Goal: Transaction & Acquisition: Subscribe to service/newsletter

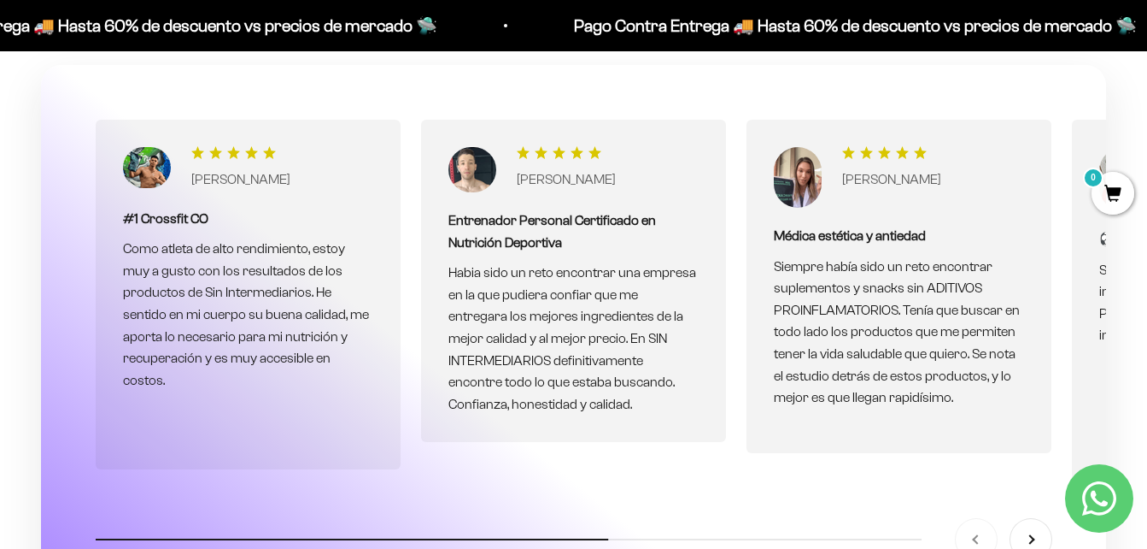
scroll to position [4870, 0]
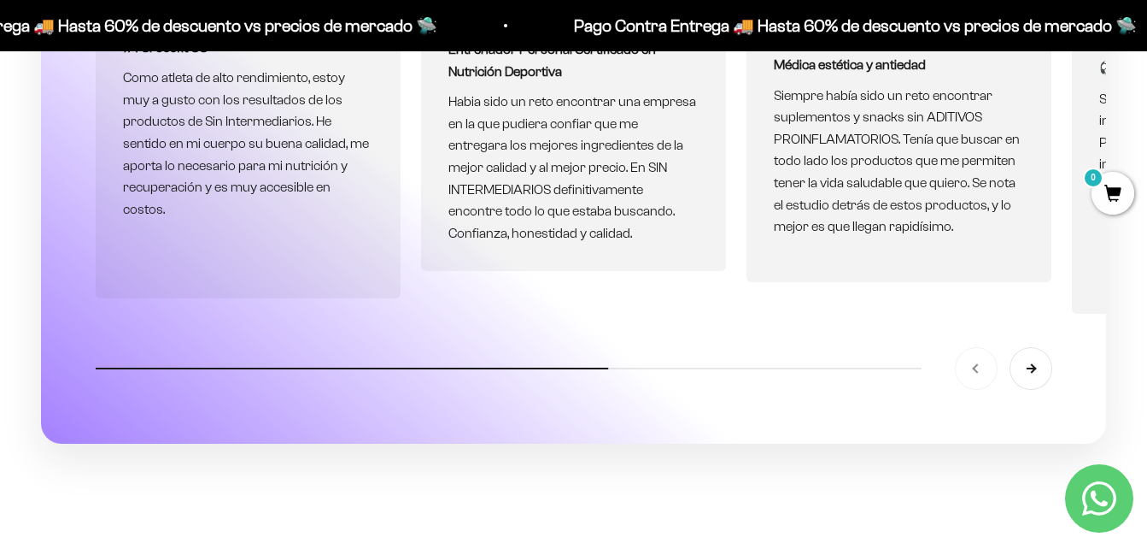
click at [1030, 348] on button "Siguiente" at bounding box center [1031, 368] width 41 height 41
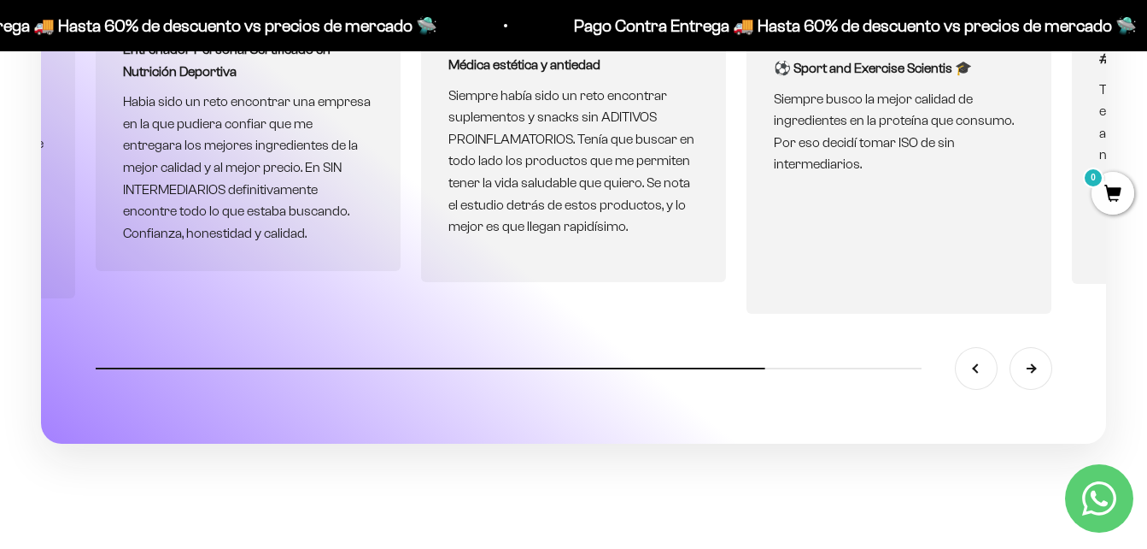
click at [1030, 348] on button "Siguiente" at bounding box center [1031, 368] width 41 height 41
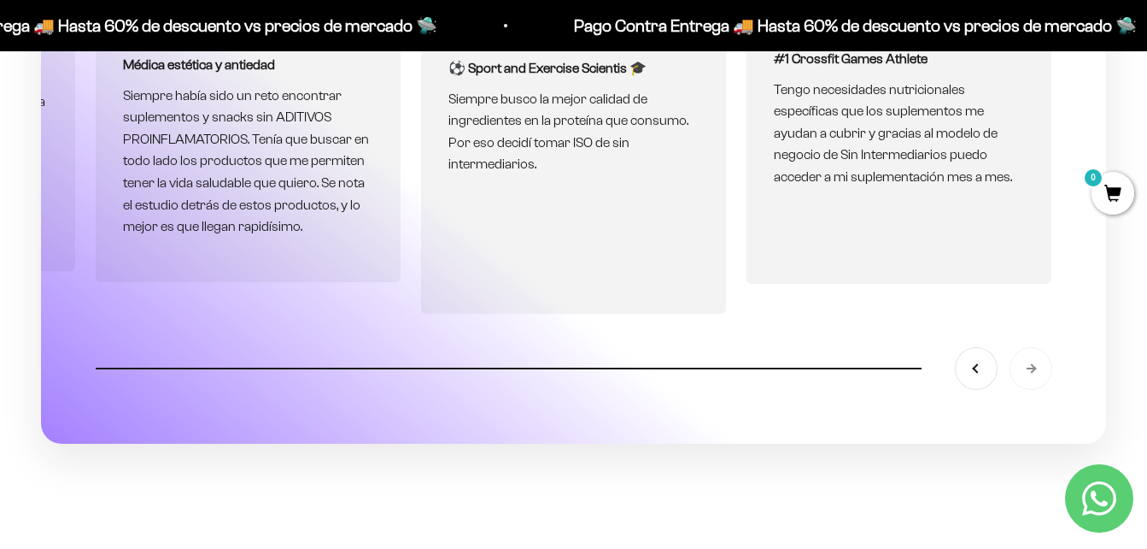
click at [1030, 348] on div "Anterior [GEOGRAPHIC_DATA]" at bounding box center [1004, 368] width 96 height 41
click at [973, 350] on button "Anterior" at bounding box center [976, 368] width 41 height 41
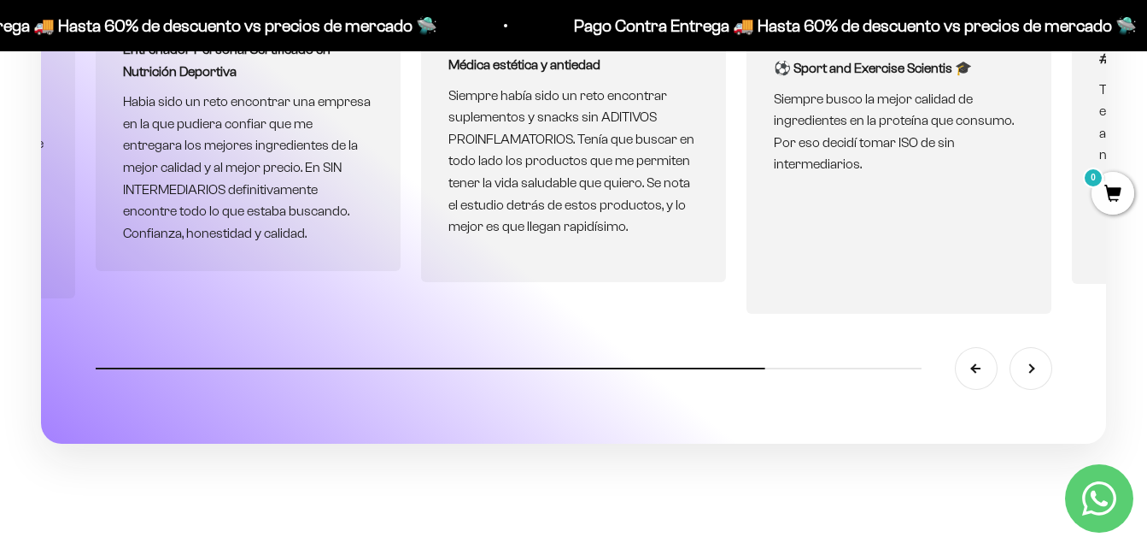
click at [973, 350] on button "Anterior" at bounding box center [976, 368] width 41 height 41
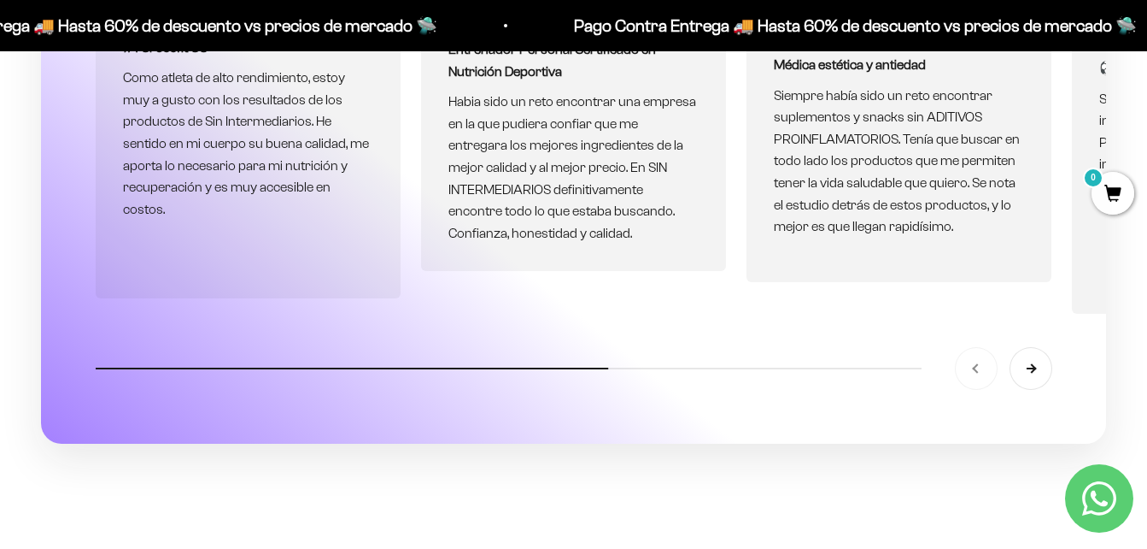
click at [1041, 348] on button "Siguiente" at bounding box center [1031, 368] width 41 height 41
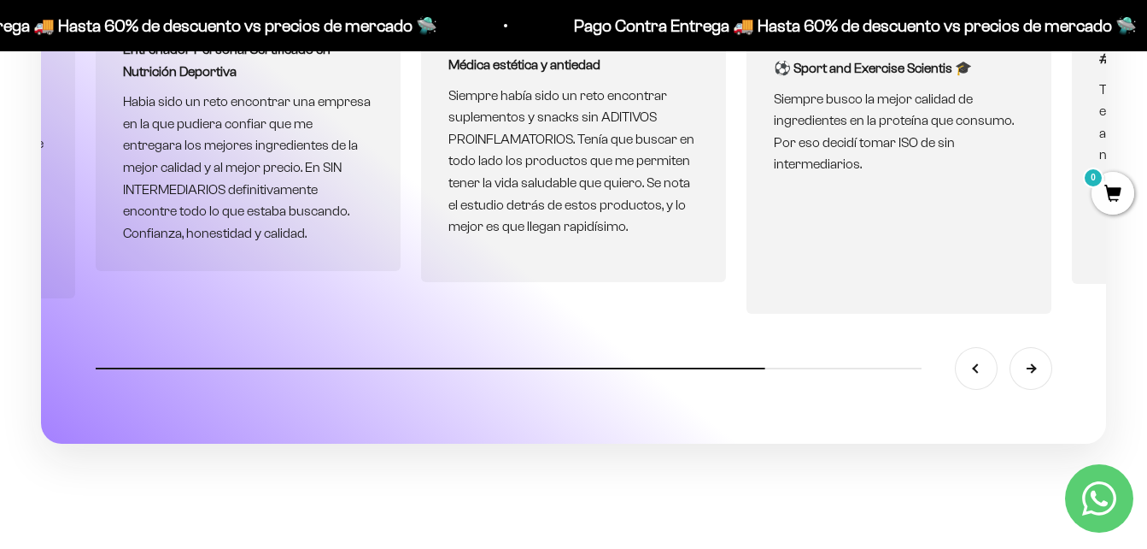
click at [1041, 348] on button "Siguiente" at bounding box center [1031, 368] width 41 height 41
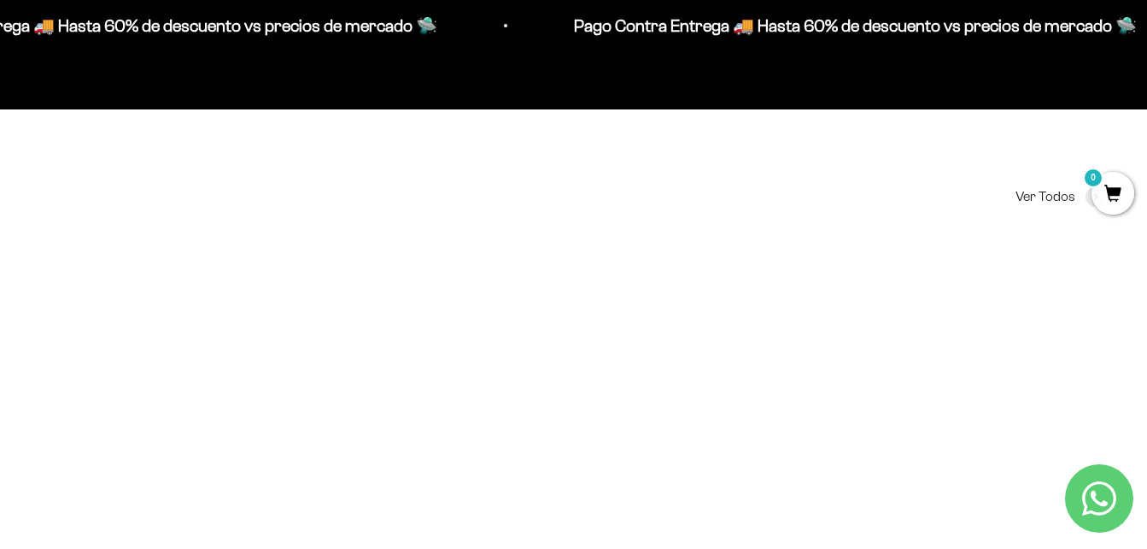
scroll to position [1538, 0]
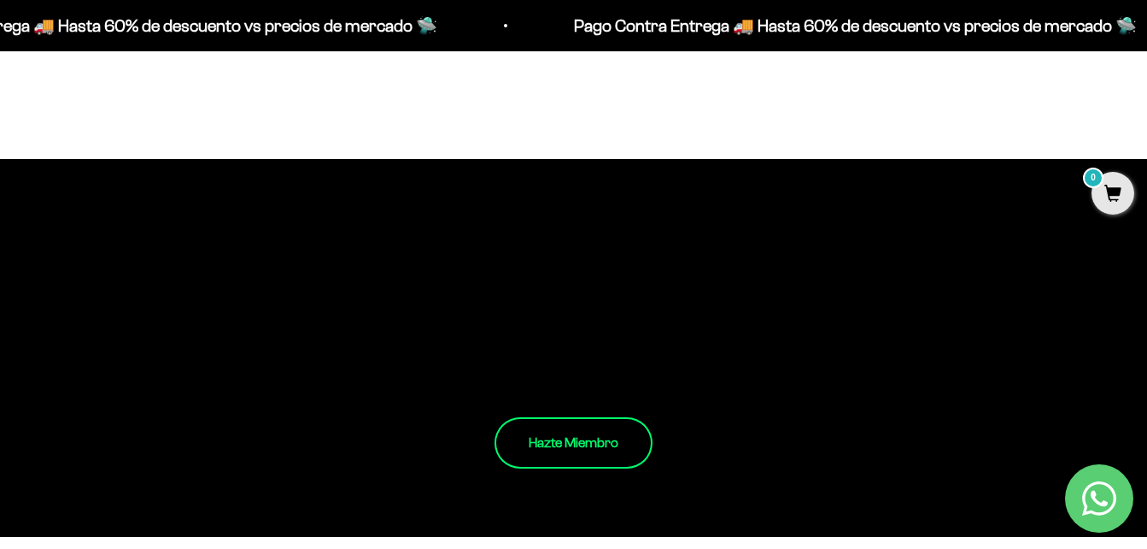
click at [583, 433] on link "Hazte Miembro" at bounding box center [574, 442] width 158 height 51
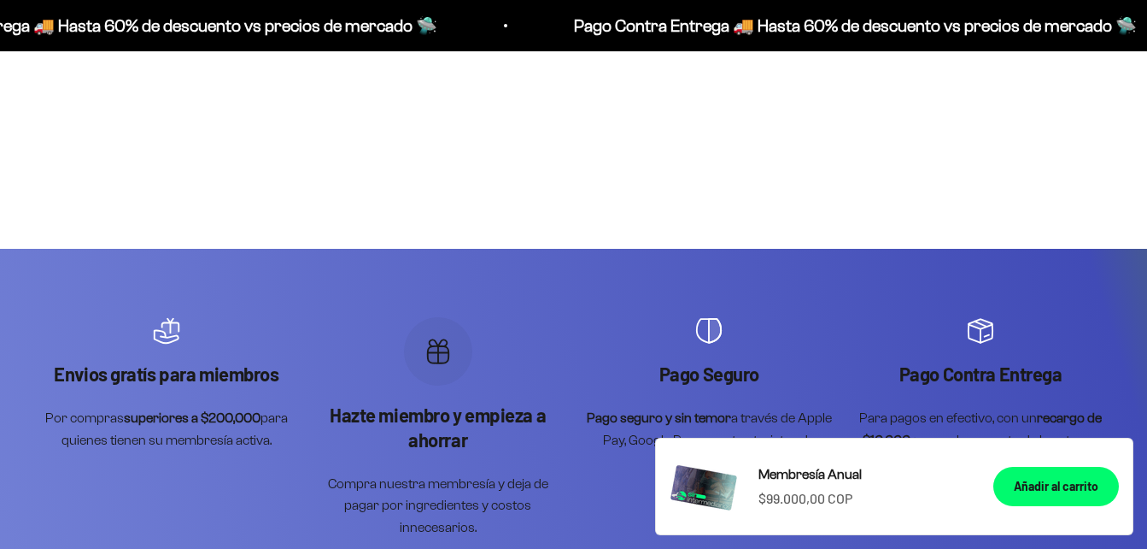
scroll to position [3161, 0]
